Goal: Task Accomplishment & Management: Use online tool/utility

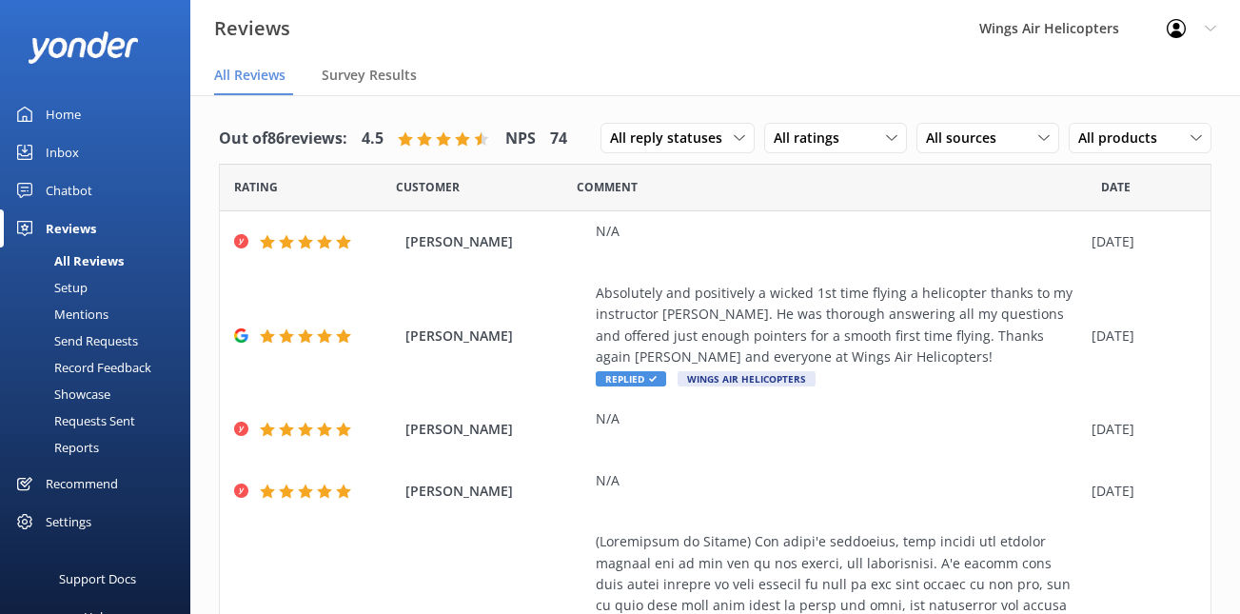
click at [76, 294] on div "Setup" at bounding box center [49, 287] width 76 height 27
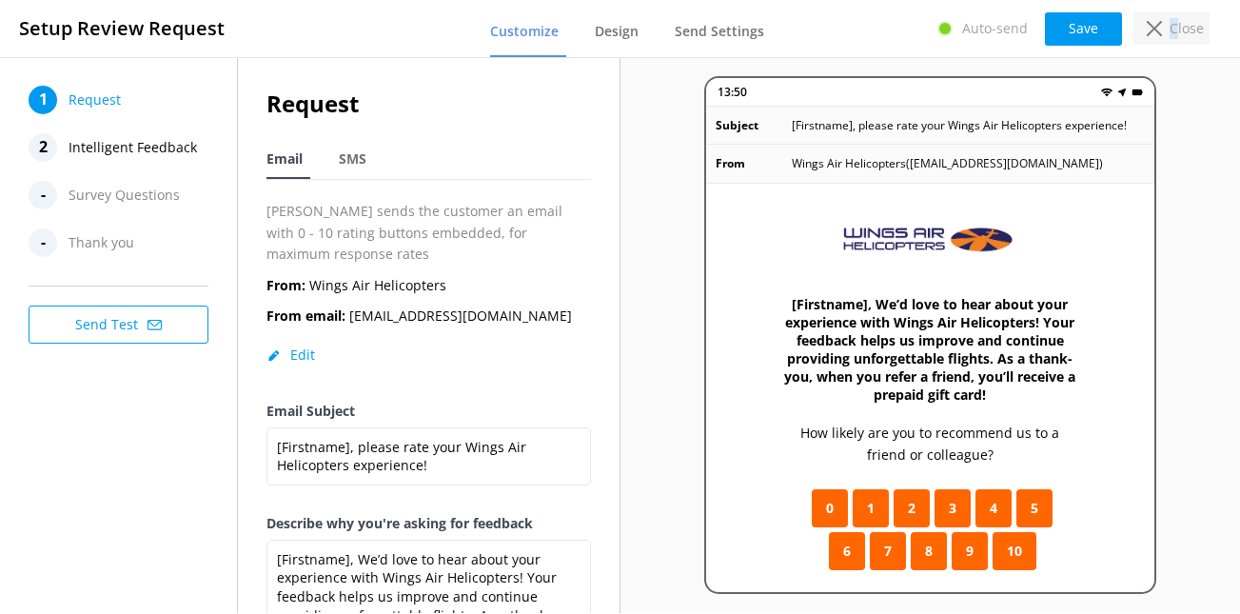
click at [1174, 32] on p "Close" at bounding box center [1186, 28] width 34 height 21
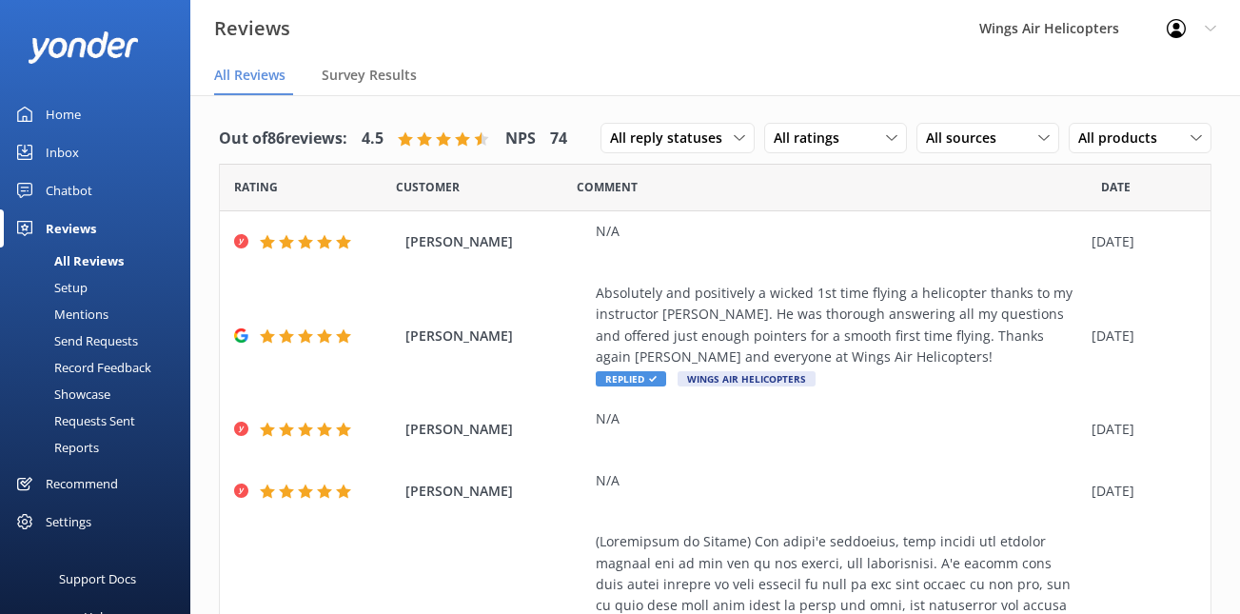
scroll to position [33, 0]
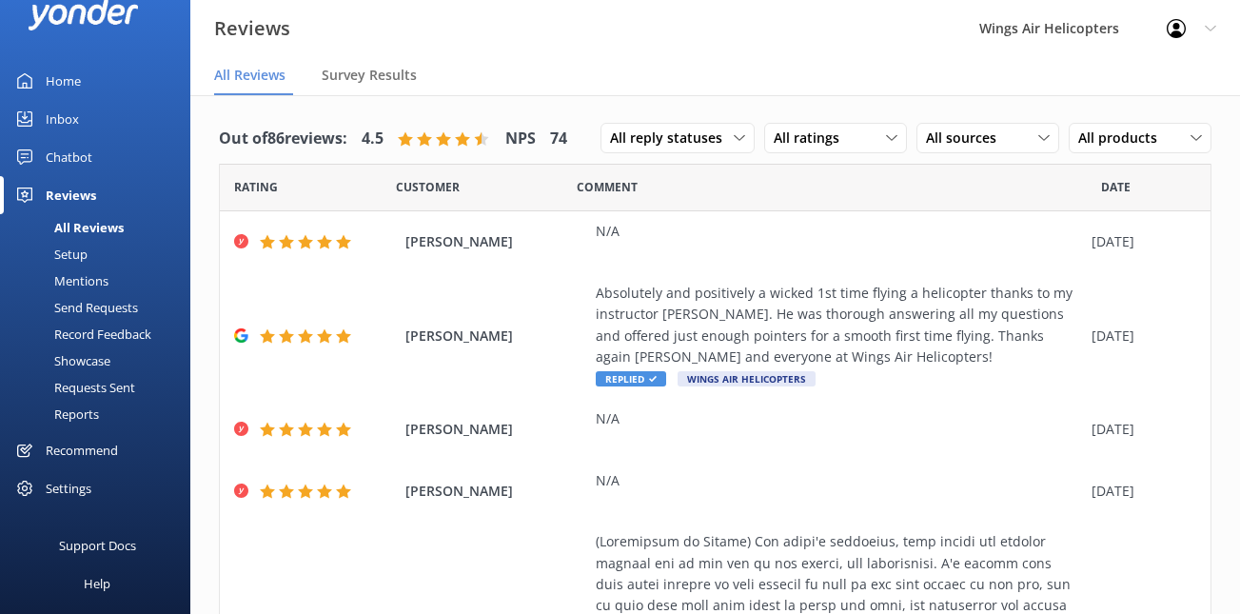
click at [87, 445] on div "Recommend" at bounding box center [82, 450] width 72 height 38
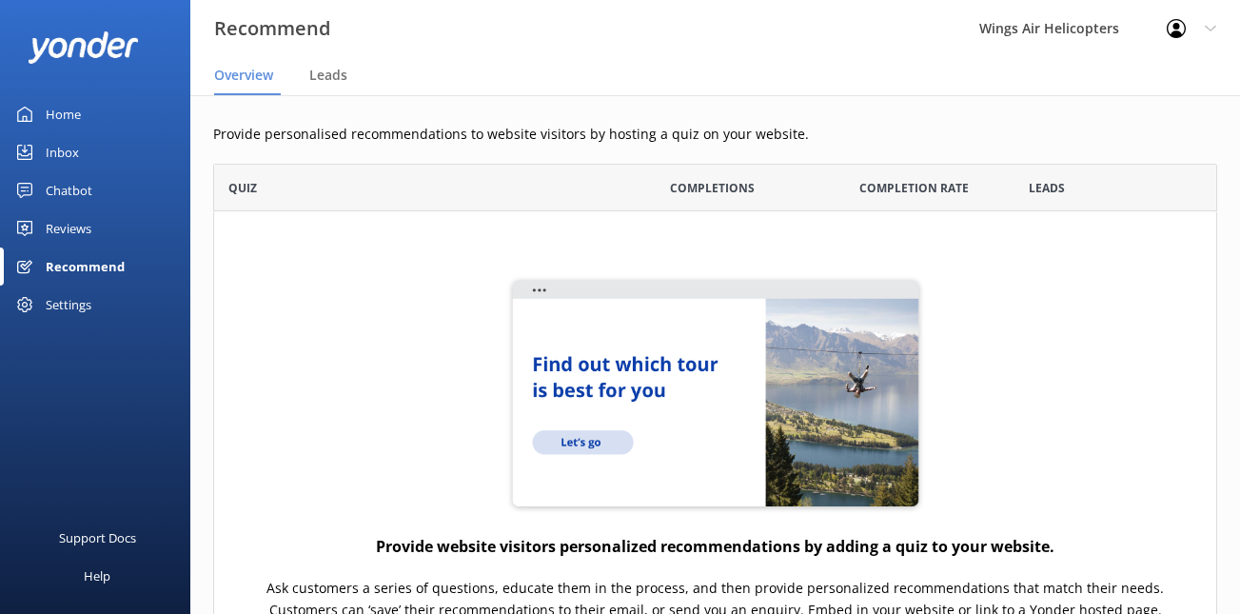
click at [92, 225] on link "Reviews" at bounding box center [95, 228] width 190 height 38
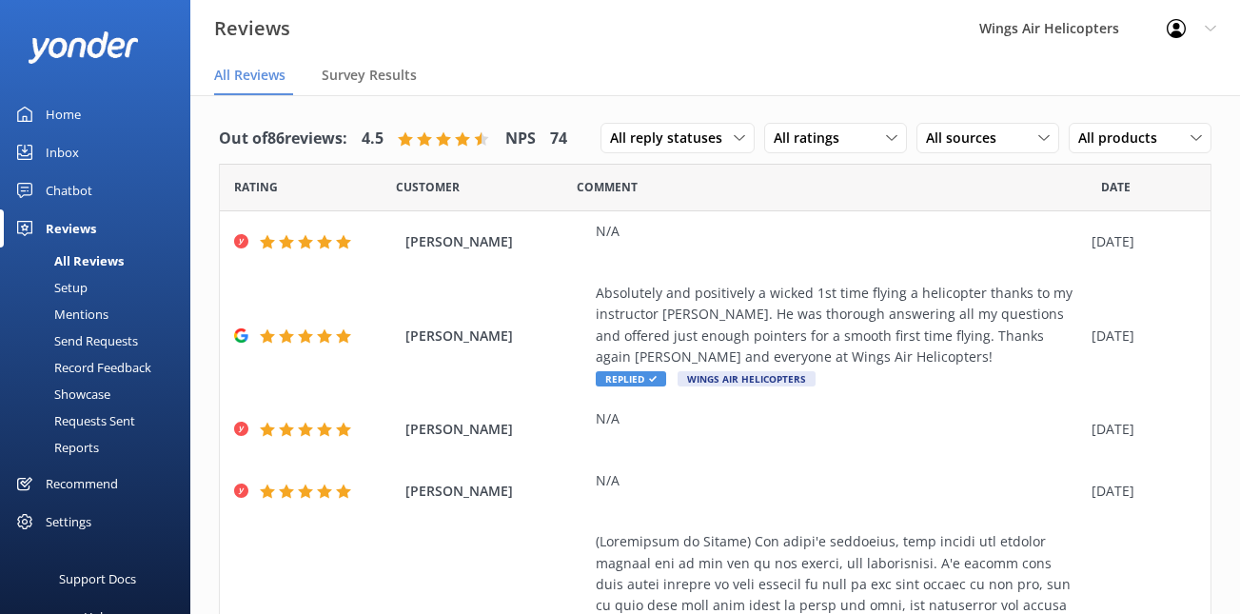
click at [86, 397] on div "Showcase" at bounding box center [60, 394] width 99 height 27
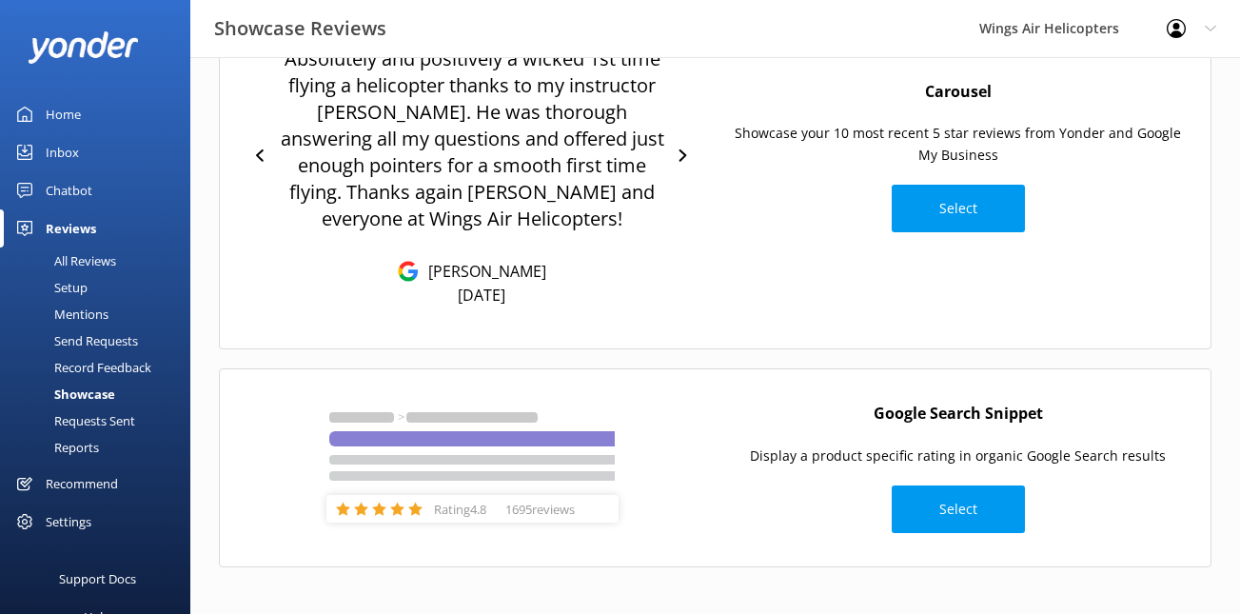
scroll to position [292, 0]
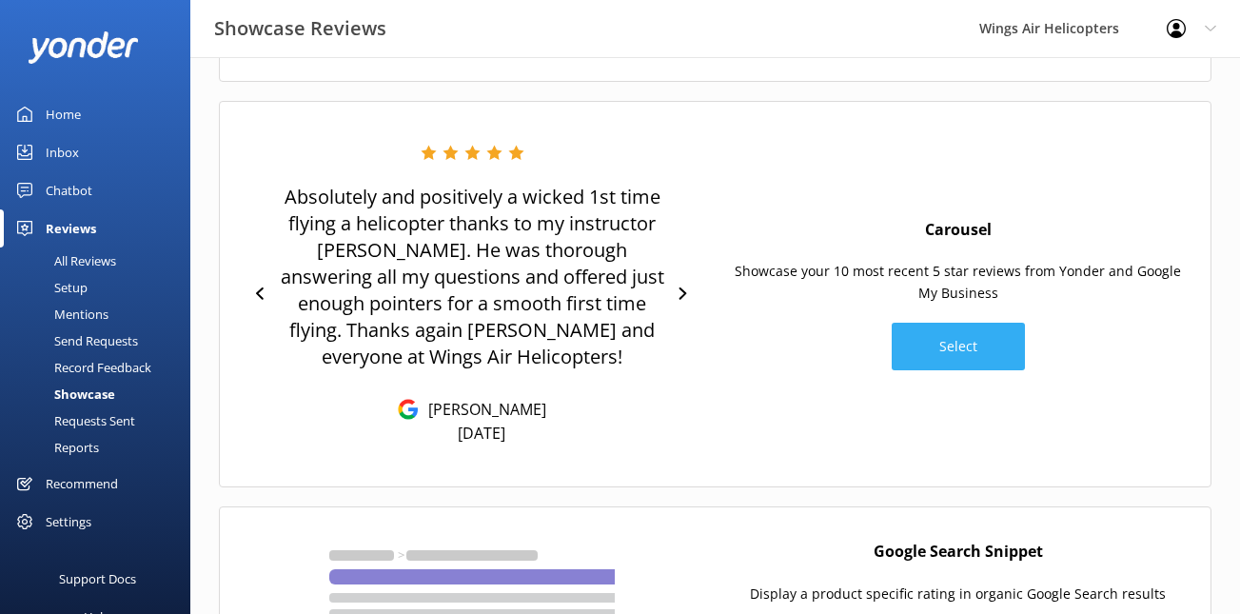
click at [933, 353] on button "Select" at bounding box center [957, 347] width 133 height 48
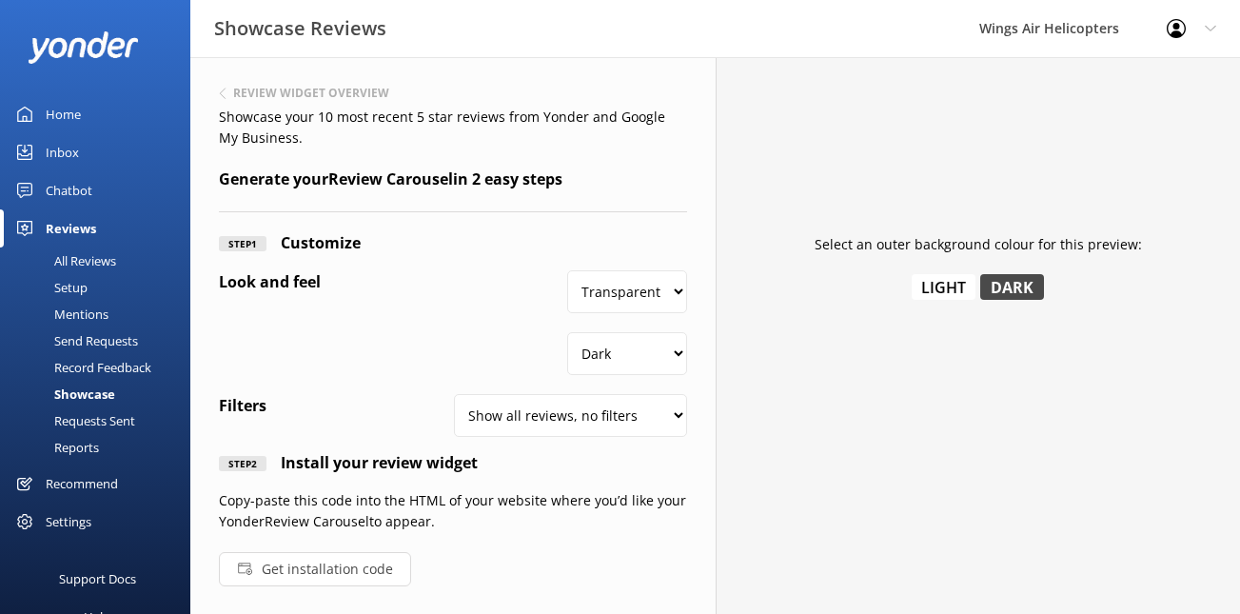
scroll to position [19, 0]
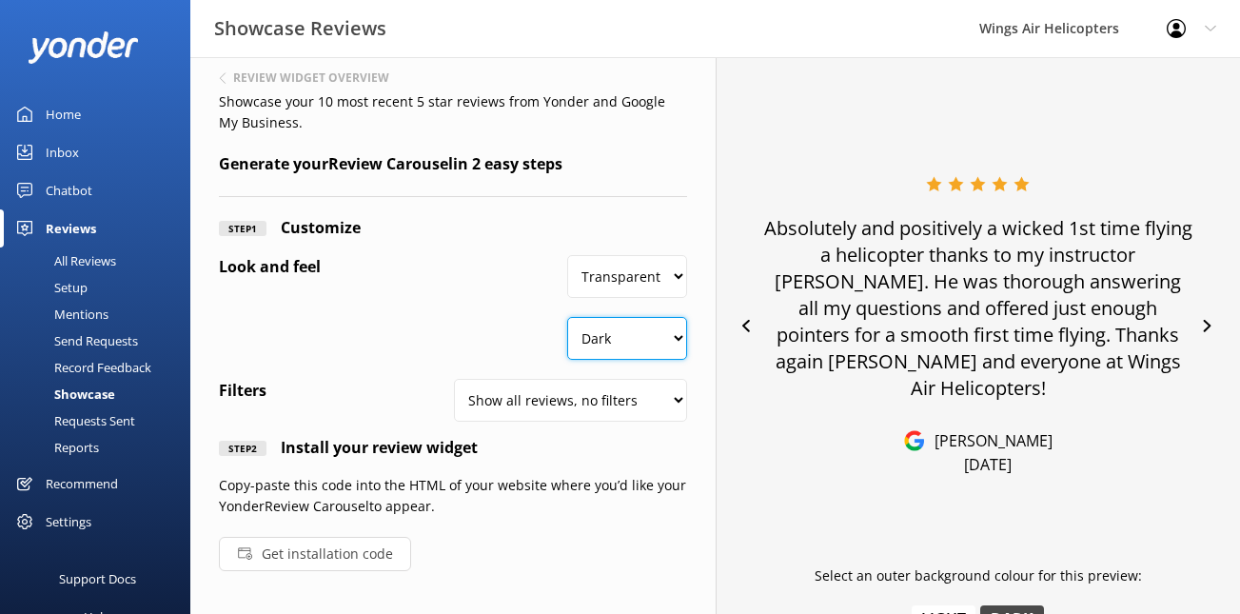
click at [627, 341] on select "Dark Light" at bounding box center [626, 338] width 119 height 43
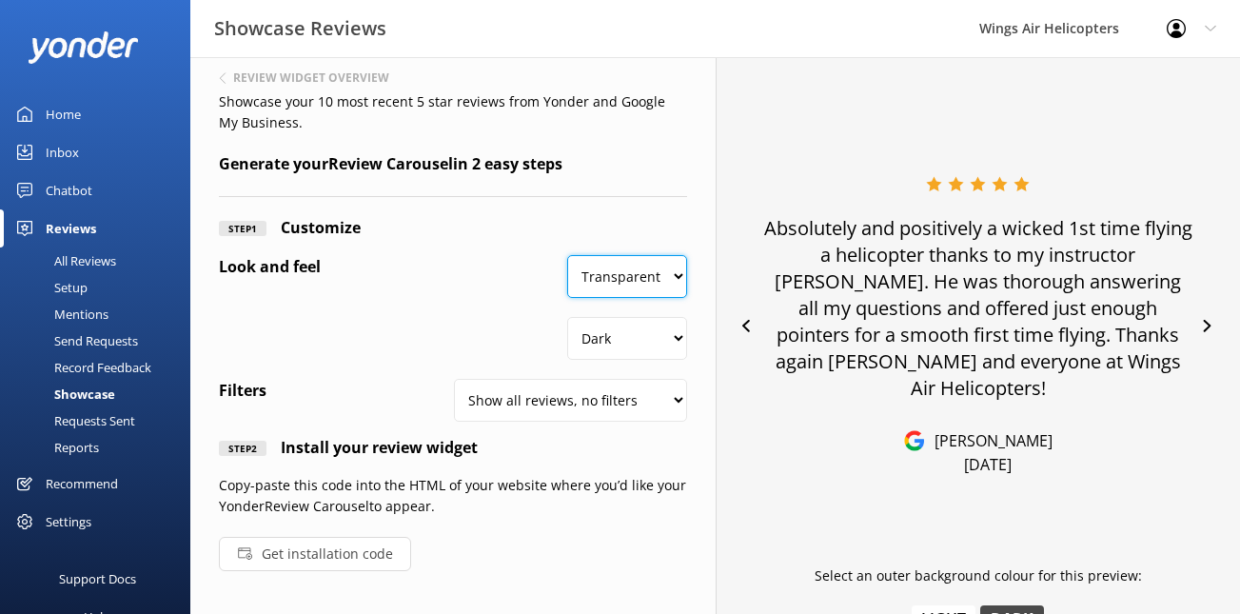
click at [637, 273] on select "Transparent White" at bounding box center [626, 276] width 119 height 43
click at [570, 255] on select "Transparent White" at bounding box center [626, 276] width 119 height 43
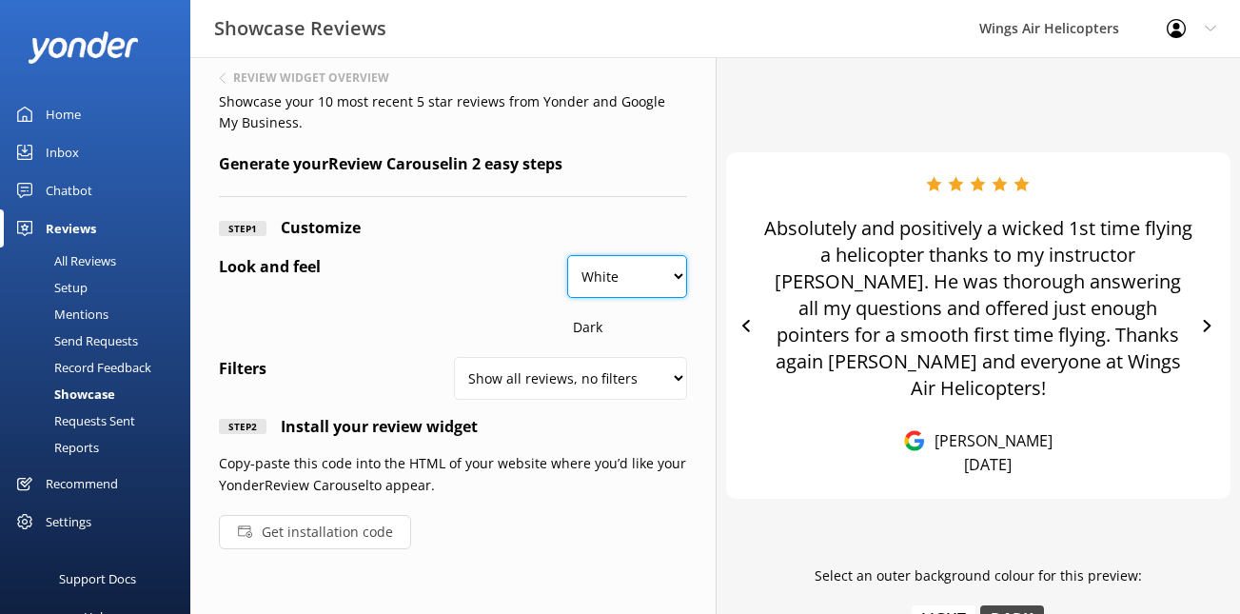
click at [643, 283] on select "Transparent White" at bounding box center [626, 276] width 119 height 43
select select "#ffffff00"
click at [570, 255] on select "Transparent White" at bounding box center [626, 276] width 119 height 43
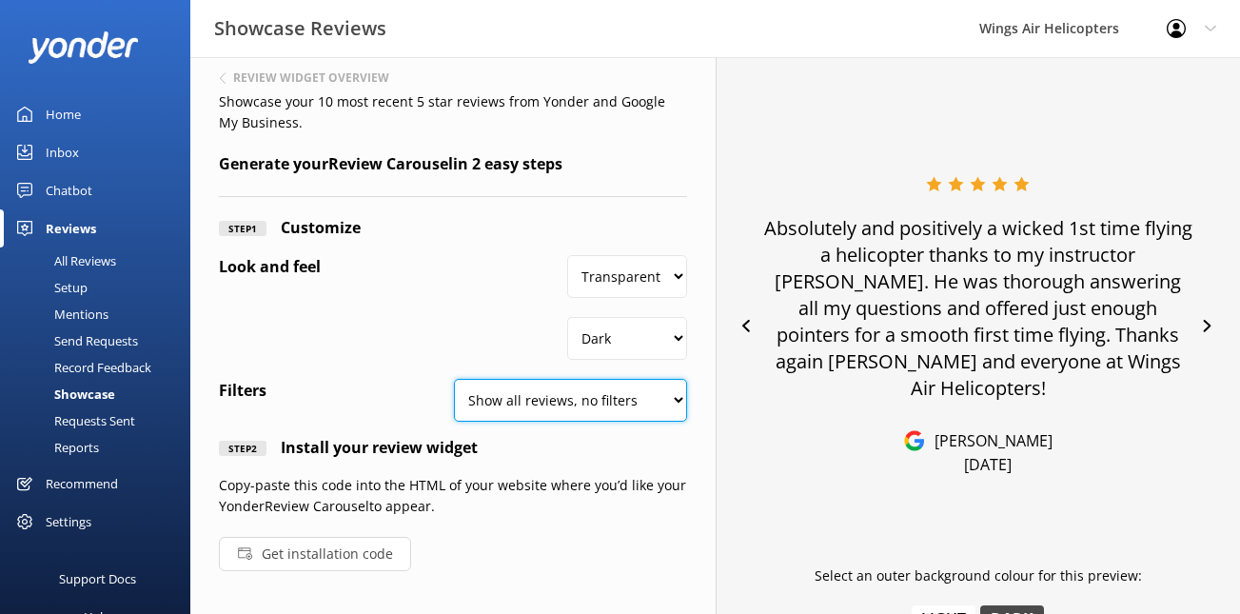
click at [582, 393] on select "Show all reviews, no filters Filter by product Yonder reviews" at bounding box center [570, 400] width 233 height 43
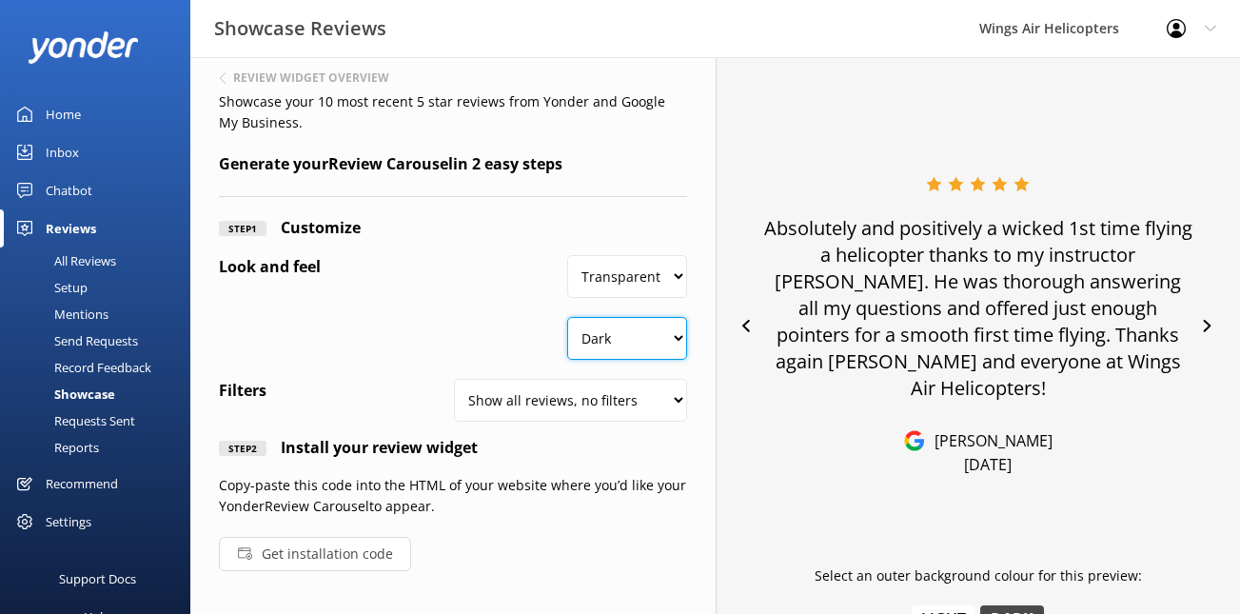
click at [597, 336] on select "Dark Light" at bounding box center [626, 338] width 119 height 43
select select "#FFFFFF"
click at [570, 317] on select "Dark Light" at bounding box center [626, 338] width 119 height 43
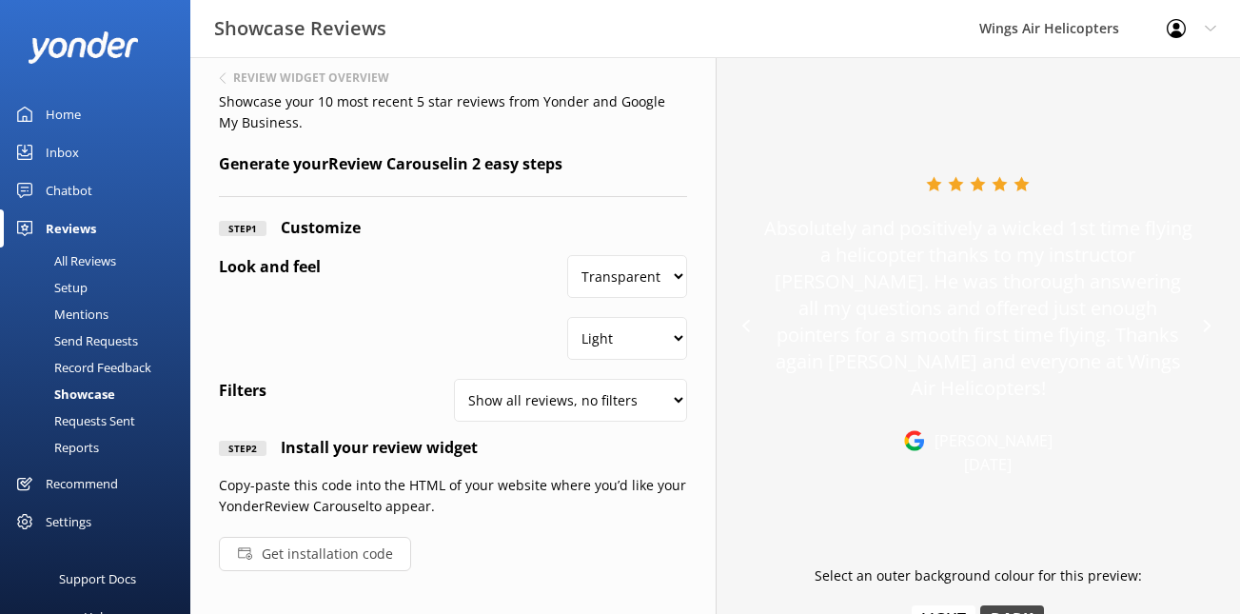
click at [348, 550] on button "Get installation code" at bounding box center [315, 554] width 192 height 34
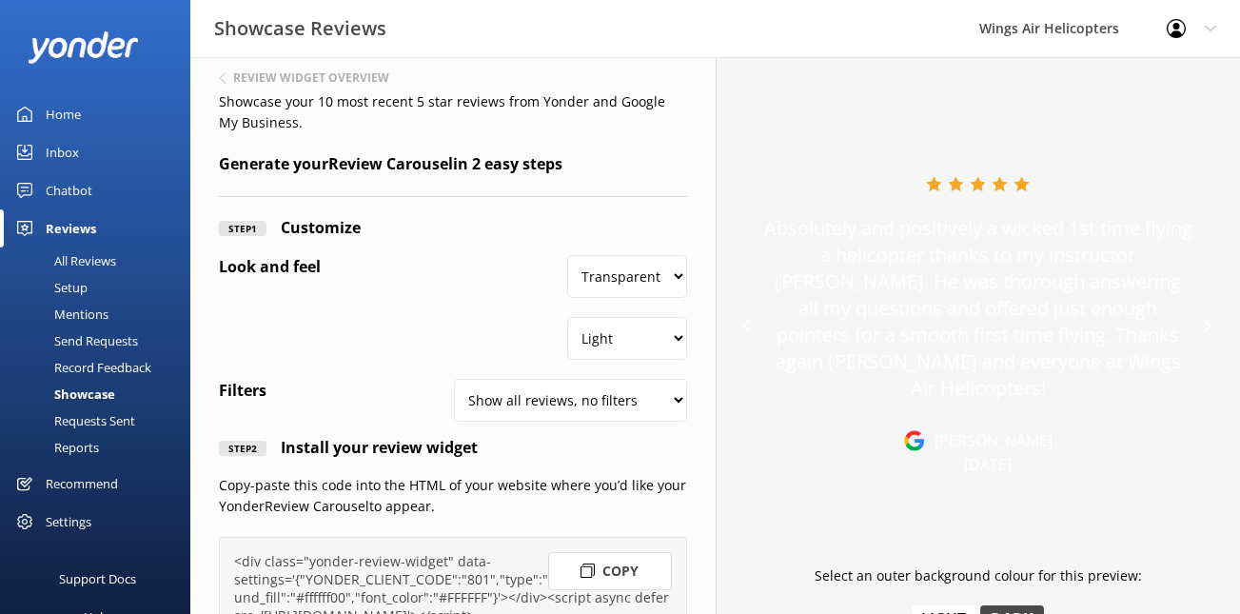
scroll to position [213, 0]
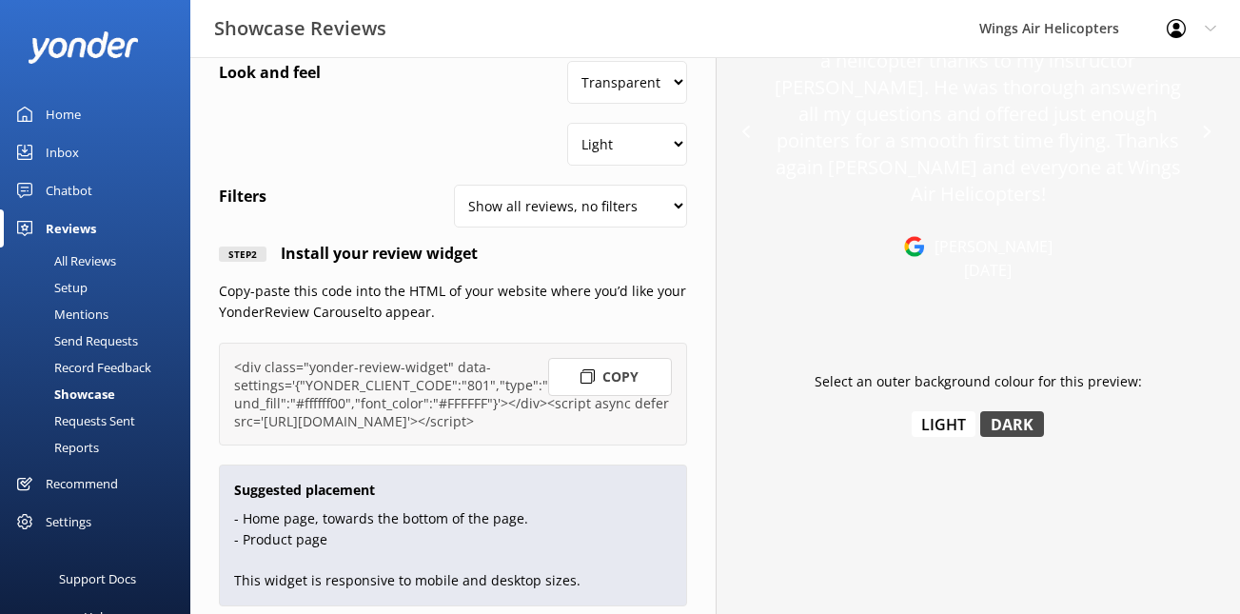
click at [601, 377] on button "Copy" at bounding box center [610, 377] width 124 height 38
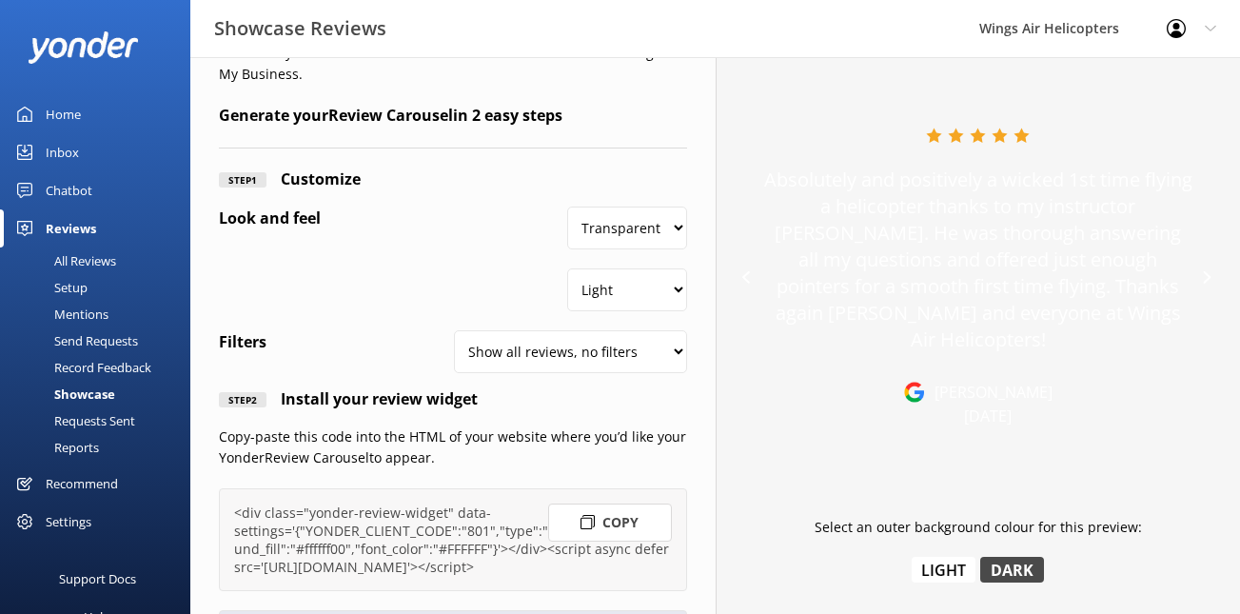
scroll to position [0, 0]
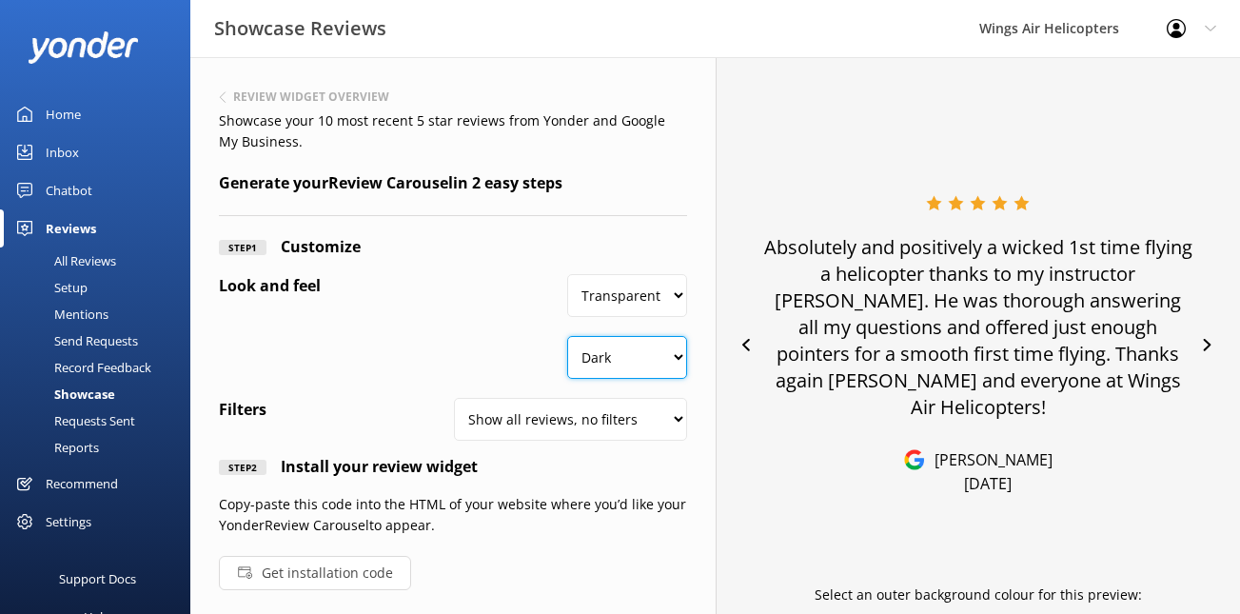
click at [615, 343] on select "Dark Light" at bounding box center [626, 357] width 119 height 43
select select "#FFFFFF"
click at [570, 336] on select "Dark Light" at bounding box center [626, 357] width 119 height 43
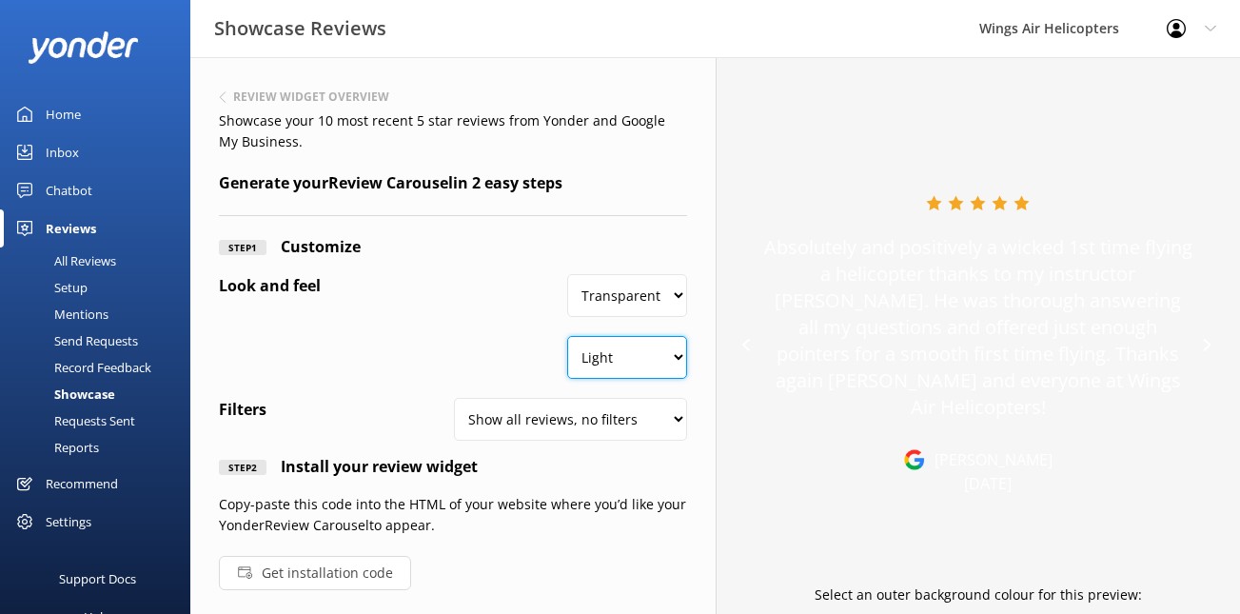
scroll to position [19, 0]
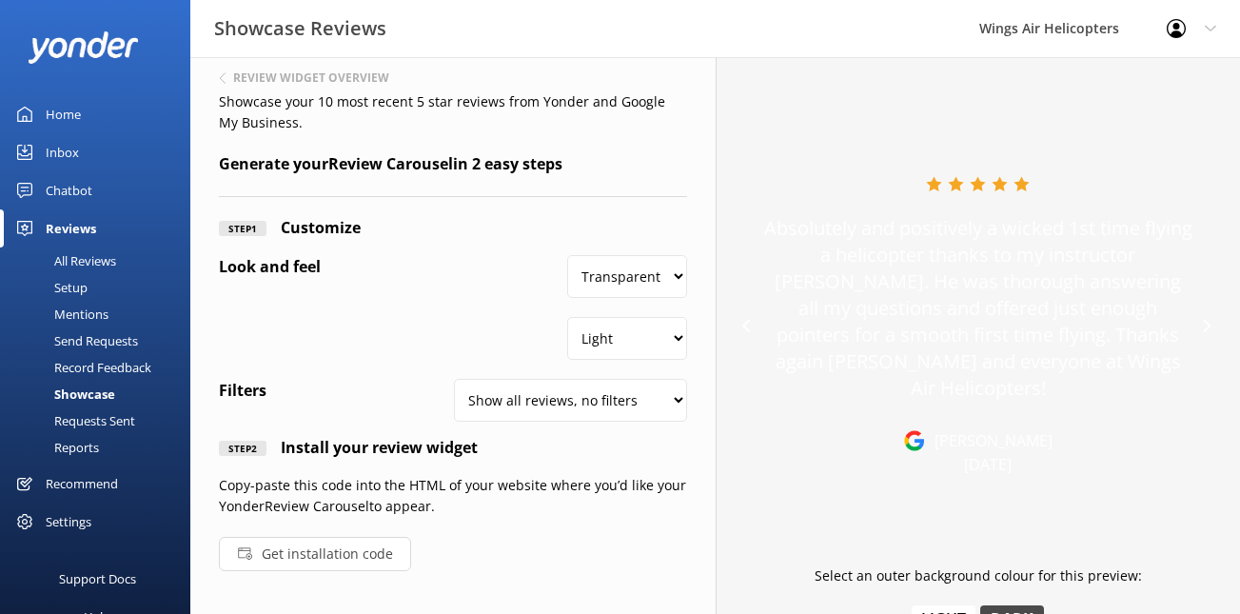
click at [106, 444] on link "Reports" at bounding box center [100, 447] width 179 height 27
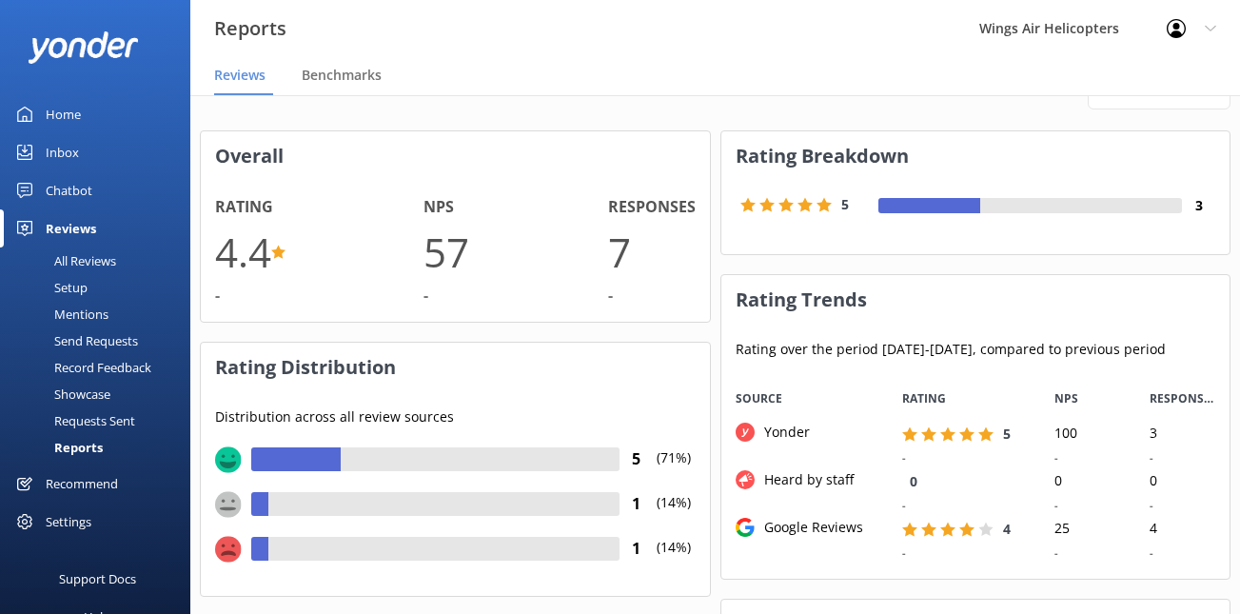
scroll to position [205, 508]
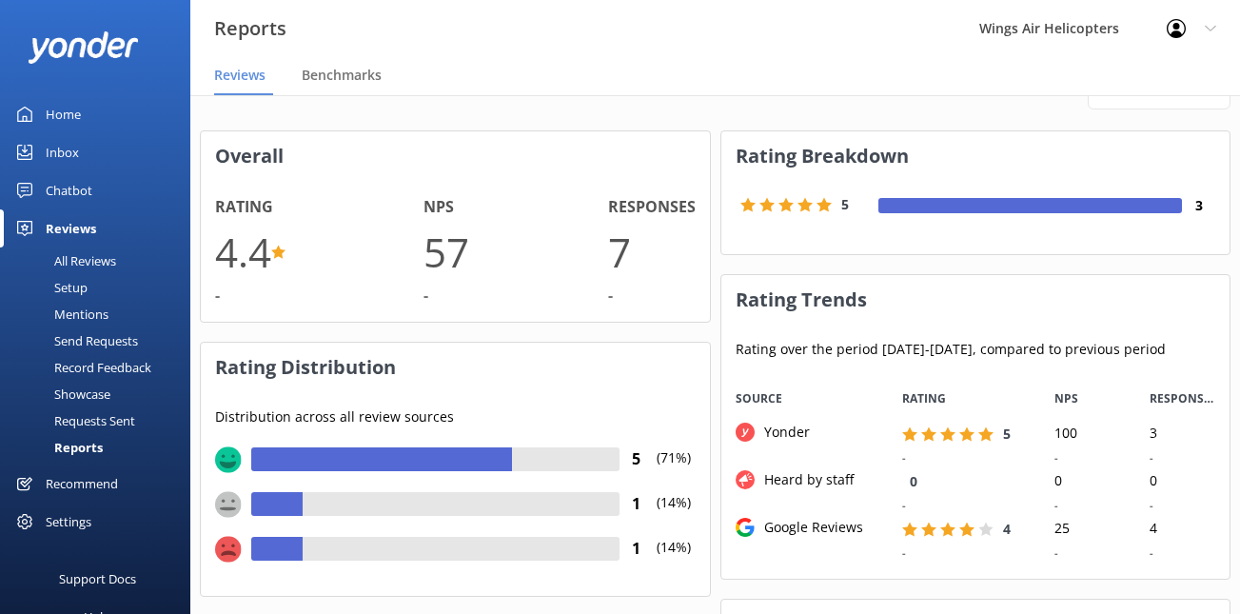
click at [75, 263] on div "All Reviews" at bounding box center [63, 260] width 105 height 27
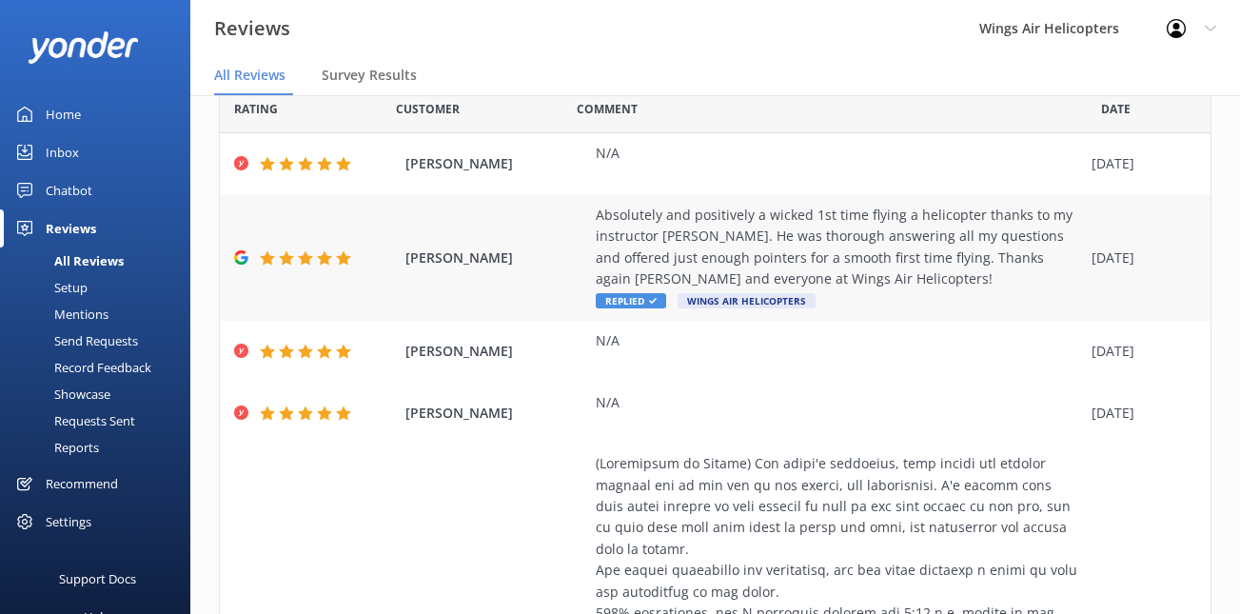
scroll to position [79, 0]
